Goal: Task Accomplishment & Management: Manage account settings

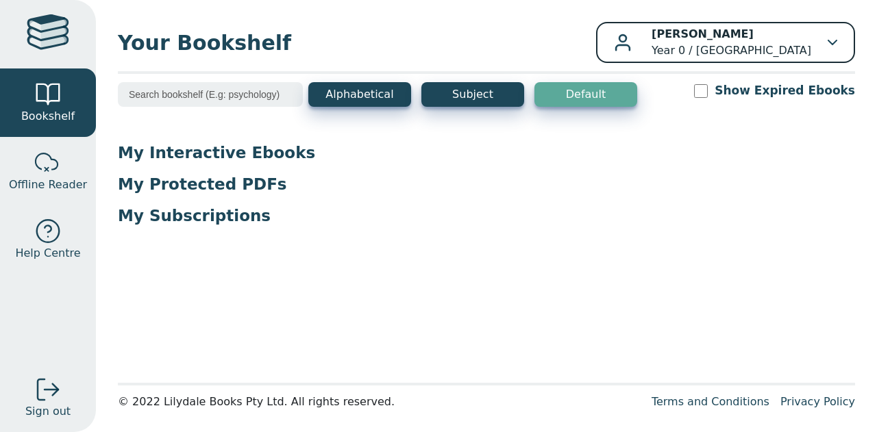
click at [742, 45] on p "[PERSON_NAME] Year 0 / [GEOGRAPHIC_DATA]" at bounding box center [732, 42] width 160 height 33
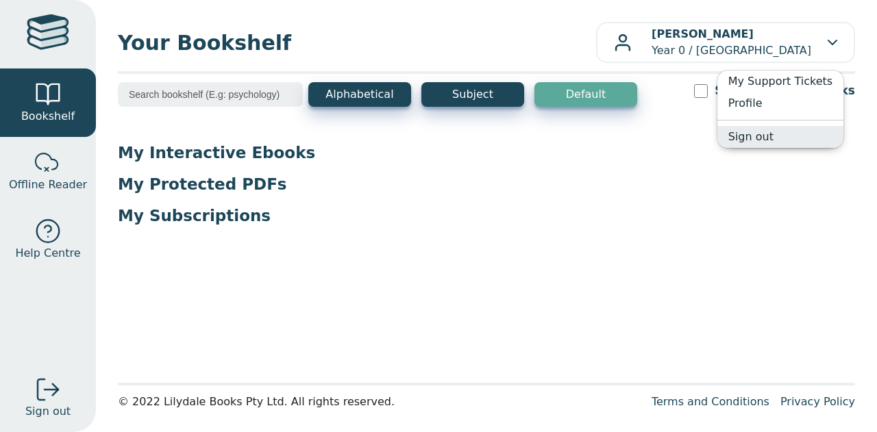
click at [768, 140] on link "Sign out" at bounding box center [781, 137] width 126 height 22
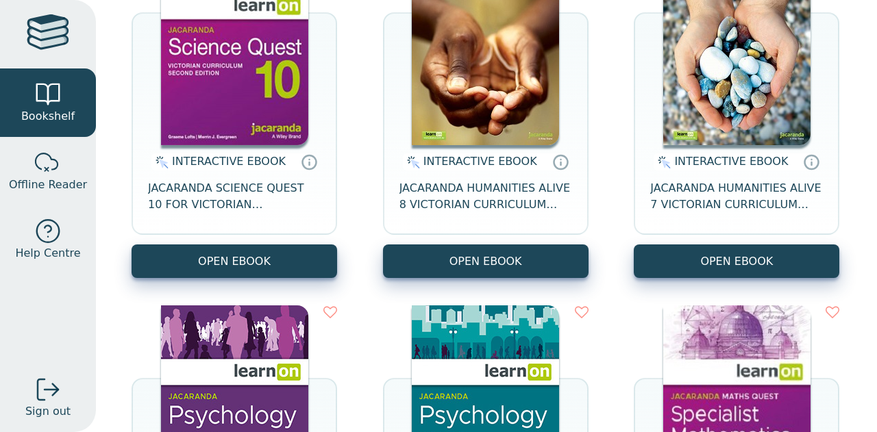
scroll to position [925, 0]
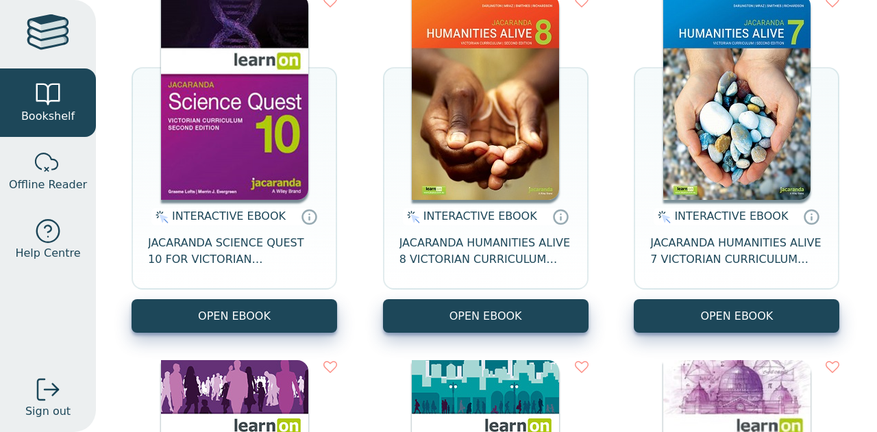
click at [258, 129] on img at bounding box center [234, 98] width 147 height 206
